Goal: Transaction & Acquisition: Purchase product/service

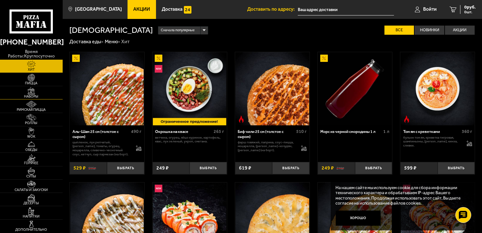
click at [34, 90] on img at bounding box center [31, 91] width 19 height 8
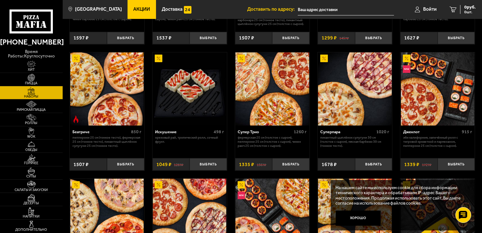
scroll to position [256, 0]
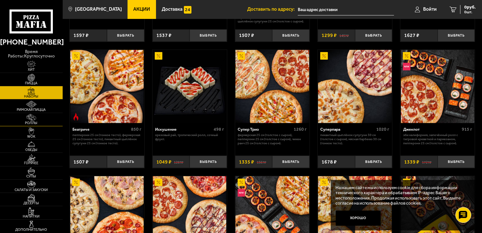
click at [29, 114] on img at bounding box center [31, 118] width 19 height 8
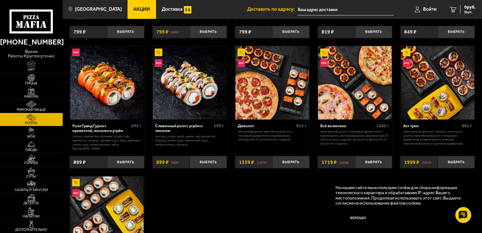
scroll to position [259, 0]
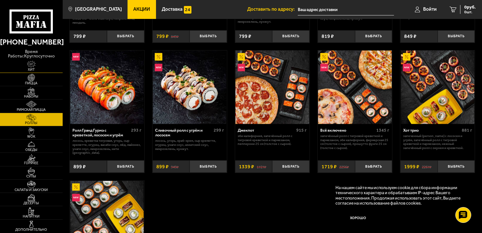
click at [34, 61] on img at bounding box center [31, 65] width 19 height 8
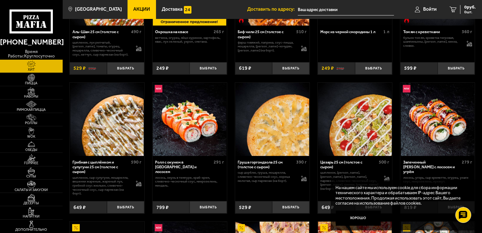
scroll to position [94, 0]
